Goal: Transaction & Acquisition: Purchase product/service

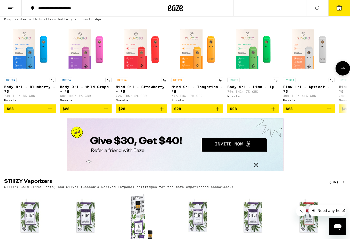
scroll to position [769, 0]
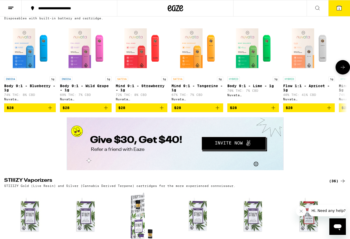
click at [342, 71] on icon at bounding box center [343, 67] width 6 height 6
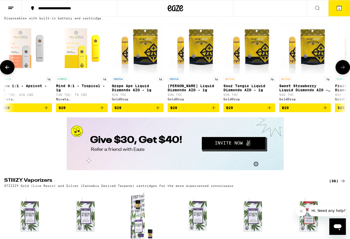
scroll to position [0, 285]
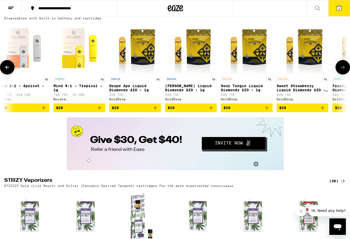
click at [342, 71] on icon at bounding box center [343, 67] width 6 height 6
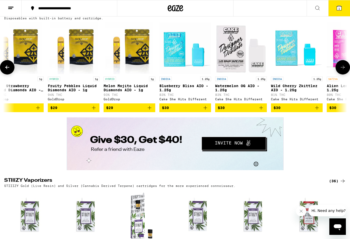
scroll to position [0, 571]
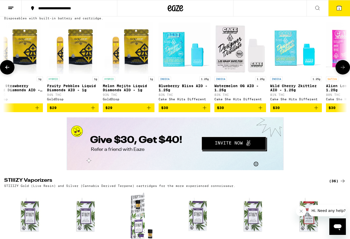
click at [342, 71] on icon at bounding box center [343, 67] width 6 height 6
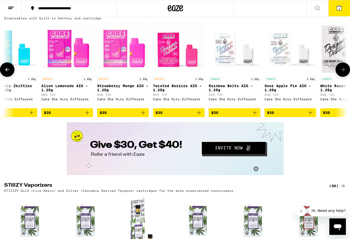
scroll to position [0, 856]
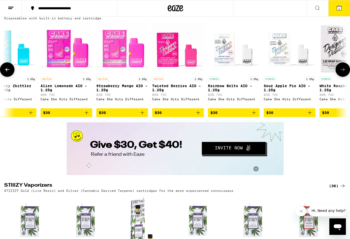
click at [134, 74] on img "Open page for Strawberry Mango AIO - 1.25g from Cake She Hits Different" at bounding box center [122, 48] width 52 height 52
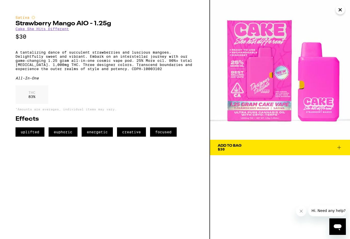
click at [340, 10] on icon "Close" at bounding box center [340, 10] width 3 height 3
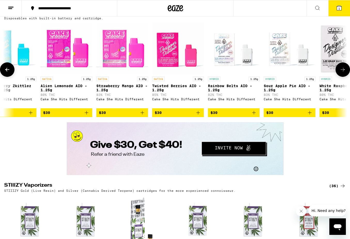
click at [341, 73] on icon at bounding box center [343, 70] width 6 height 6
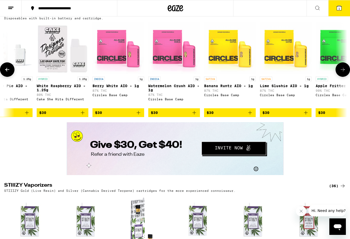
scroll to position [0, 1141]
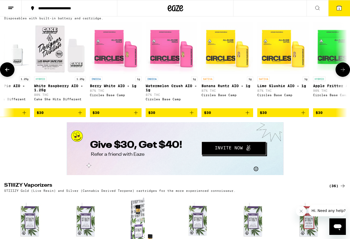
click at [341, 73] on icon at bounding box center [343, 70] width 6 height 6
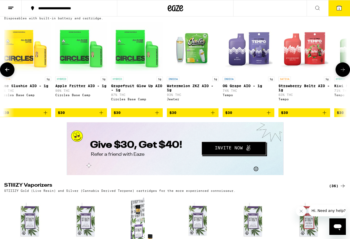
scroll to position [0, 1427]
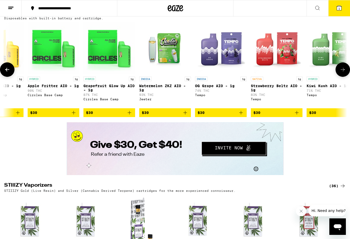
click at [330, 74] on img "Open page for Kiwi Kush AIO - 1g from Tempo" at bounding box center [333, 48] width 52 height 52
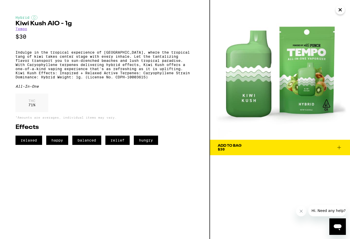
click at [341, 10] on icon "Close" at bounding box center [340, 10] width 3 height 3
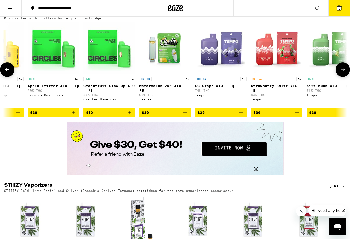
click at [346, 73] on icon at bounding box center [343, 70] width 6 height 6
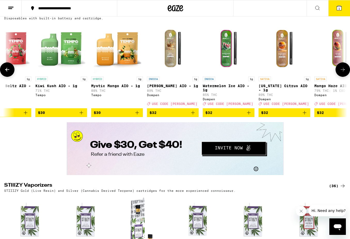
scroll to position [0, 1712]
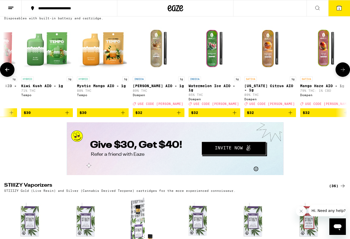
click at [346, 73] on icon at bounding box center [343, 70] width 6 height 6
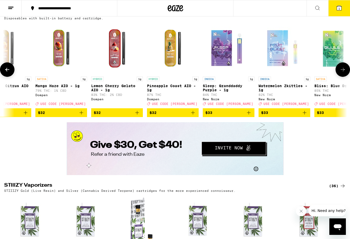
scroll to position [0, 1998]
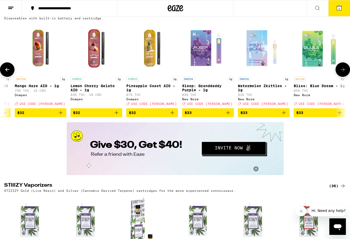
click at [346, 73] on icon at bounding box center [343, 70] width 6 height 6
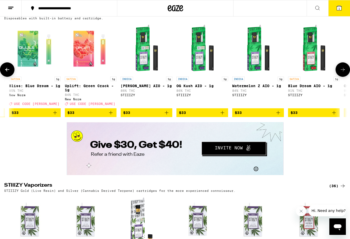
scroll to position [0, 2283]
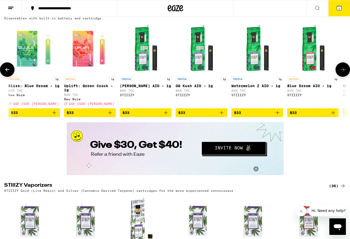
click at [87, 74] on img "Open page for Uplift: Green Crack - 1g from New Norm" at bounding box center [90, 48] width 52 height 52
